Goal: Task Accomplishment & Management: Use online tool/utility

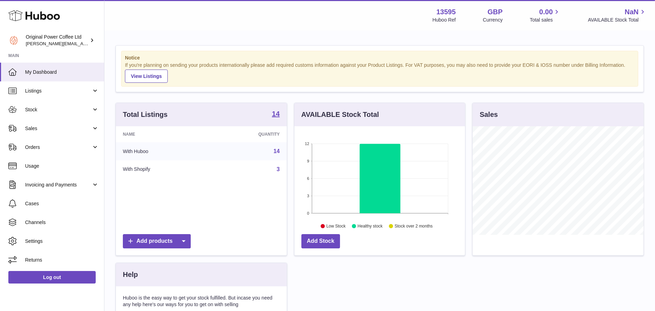
scroll to position [108, 171]
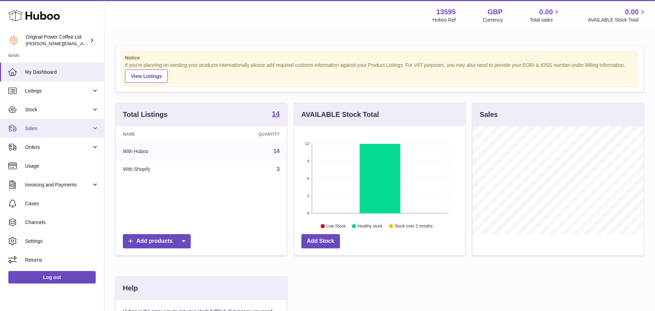
click at [37, 129] on span "Sales" at bounding box center [58, 128] width 67 height 7
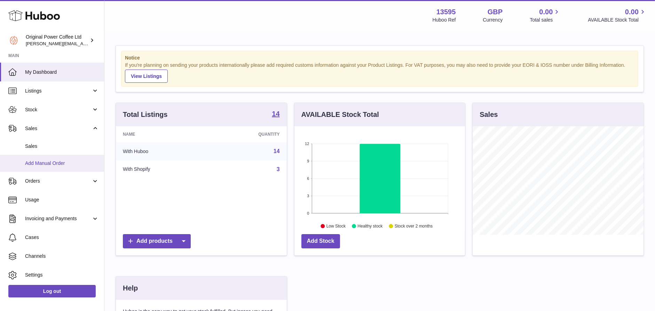
click at [44, 168] on link "Add Manual Order" at bounding box center [52, 163] width 104 height 17
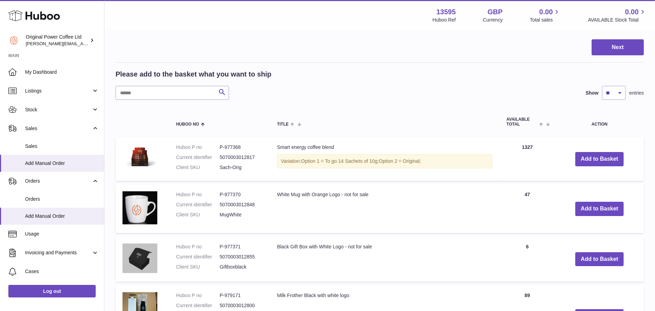
scroll to position [72, 0]
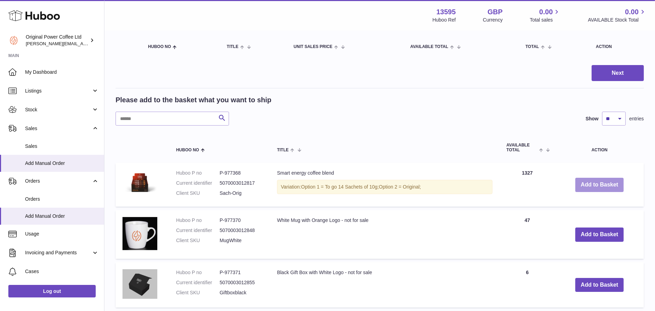
click at [600, 184] on button "Add to Basket" at bounding box center [600, 185] width 49 height 14
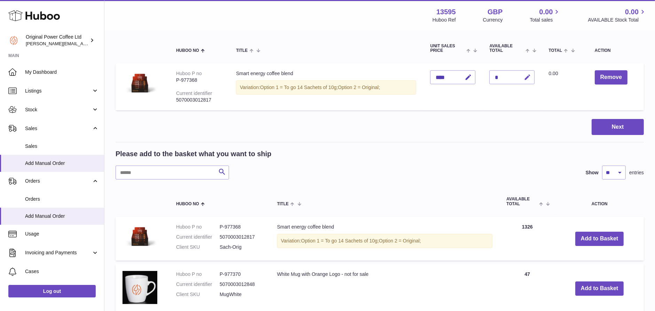
click at [528, 76] on icon "button" at bounding box center [527, 77] width 7 height 7
type input "*"
click at [529, 77] on icon "submit" at bounding box center [528, 77] width 6 height 6
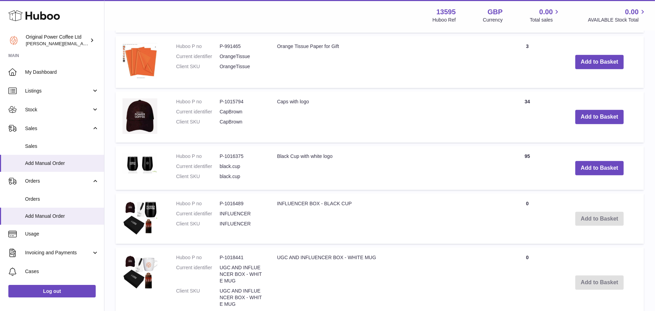
scroll to position [520, 0]
